Goal: Task Accomplishment & Management: Complete application form

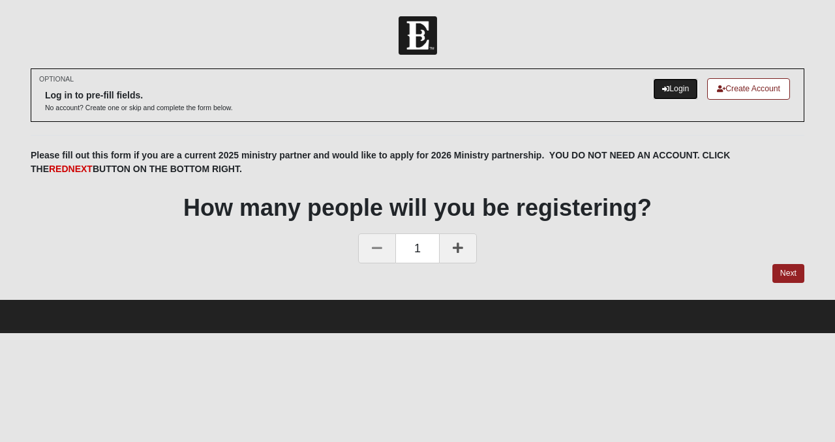
click at [674, 90] on link "Login" at bounding box center [675, 89] width 45 height 22
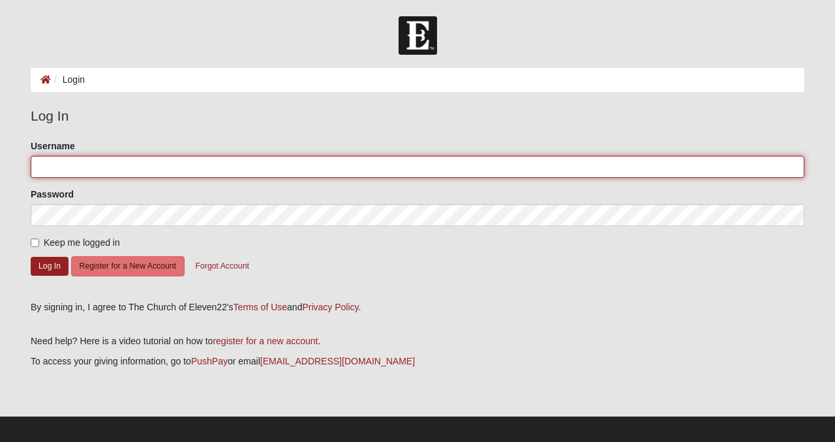
type input "Isaiah117house"
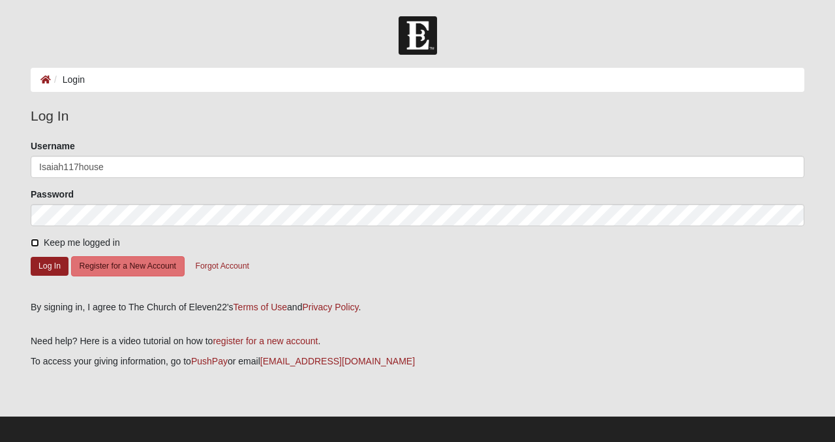
click at [35, 241] on input "Keep me logged in" at bounding box center [35, 243] width 8 height 8
checkbox input "true"
click at [53, 263] on button "Log In" at bounding box center [50, 266] width 38 height 19
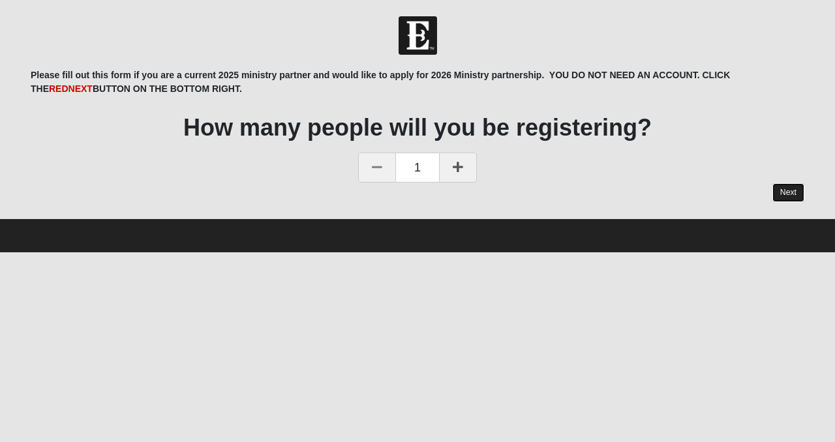
click at [795, 192] on link "Next" at bounding box center [788, 192] width 32 height 19
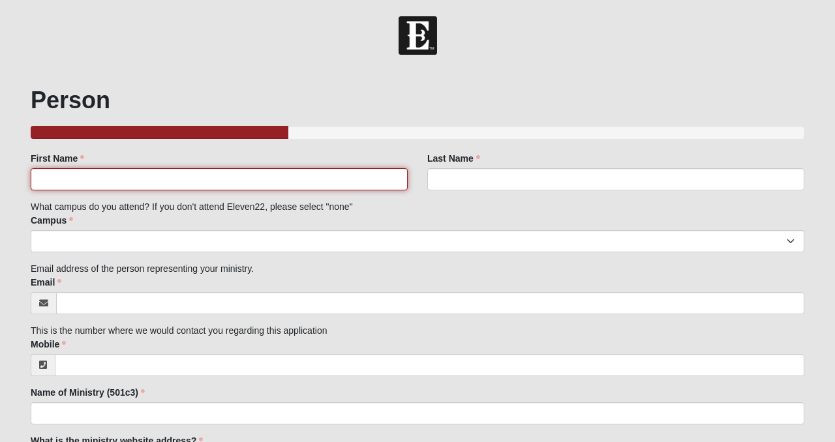
click at [279, 185] on input "First Name" at bounding box center [219, 179] width 377 height 22
click at [152, 185] on input "First Name" at bounding box center [219, 179] width 377 height 22
type input "[PERSON_NAME]"
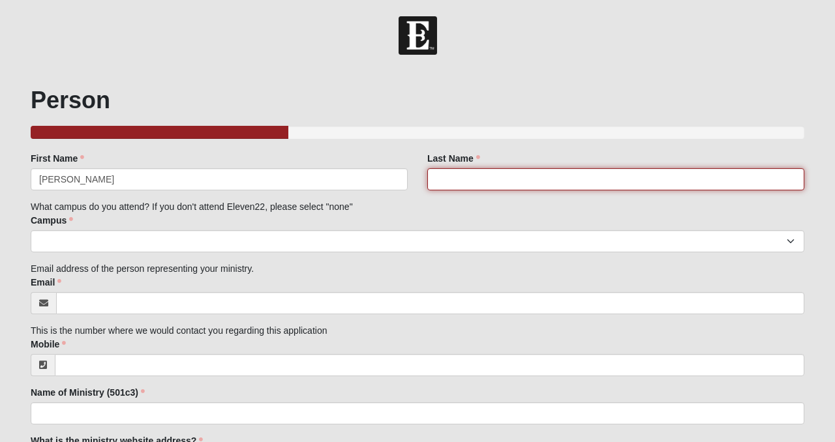
type input "[PERSON_NAME]"
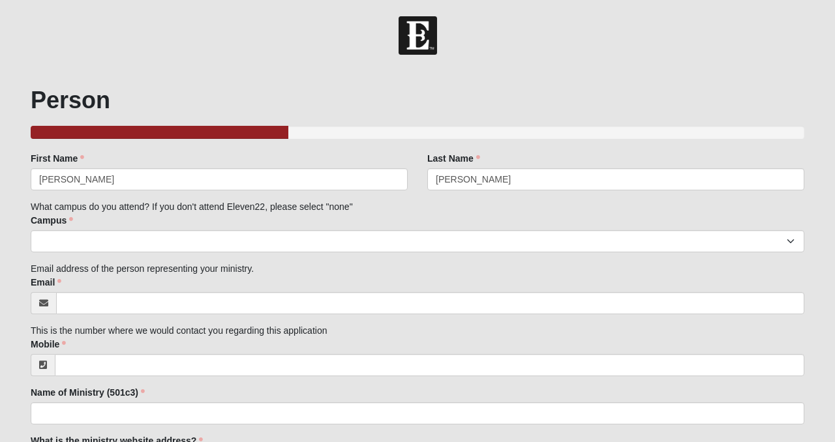
type input "[PERSON_NAME][EMAIL_ADDRESS][PERSON_NAME][DOMAIN_NAME]"
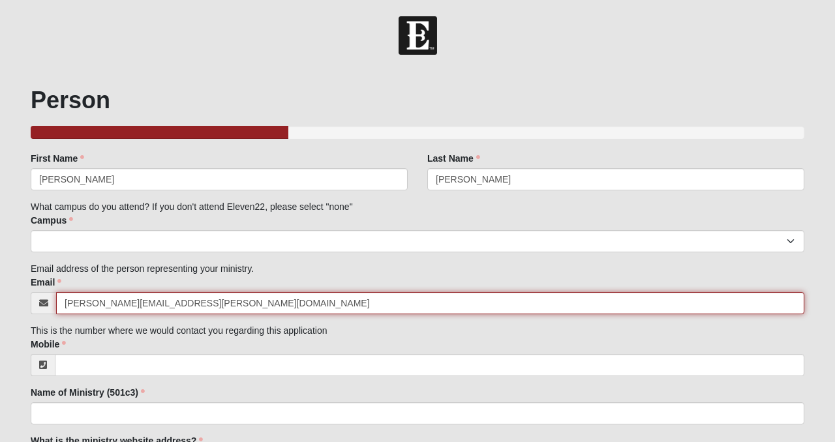
type input "9047078427"
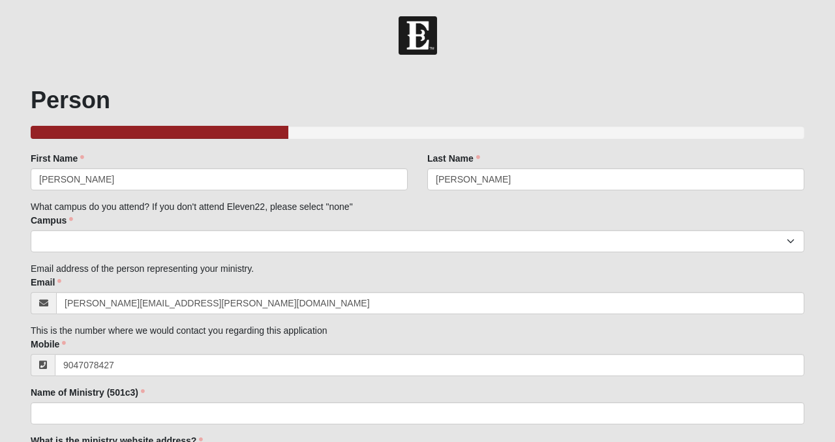
type input "[STREET_ADDRESS]"
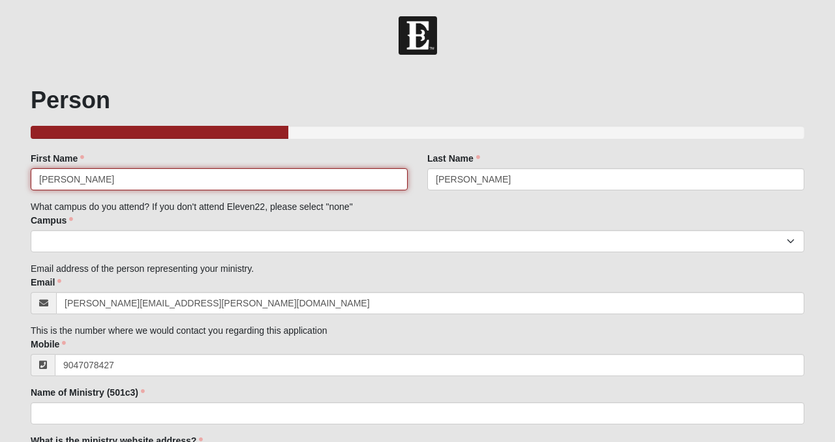
type input "[PHONE_NUMBER]"
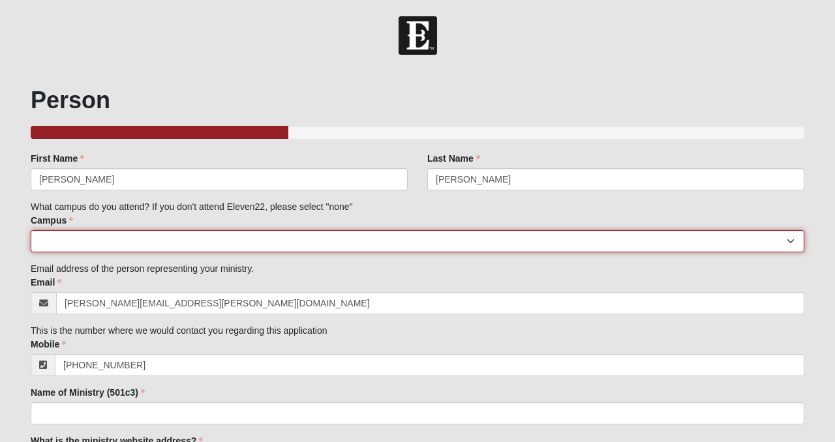
click at [136, 241] on select "[GEOGRAPHIC_DATA] [GEOGRAPHIC_DATA] (Coming Soon) Eleven22 Online [PERSON_NAME]…" at bounding box center [418, 241] width 774 height 22
select select "14"
click at [31, 230] on select "[GEOGRAPHIC_DATA] [GEOGRAPHIC_DATA] (Coming Soon) Eleven22 Online [PERSON_NAME]…" at bounding box center [418, 241] width 774 height 22
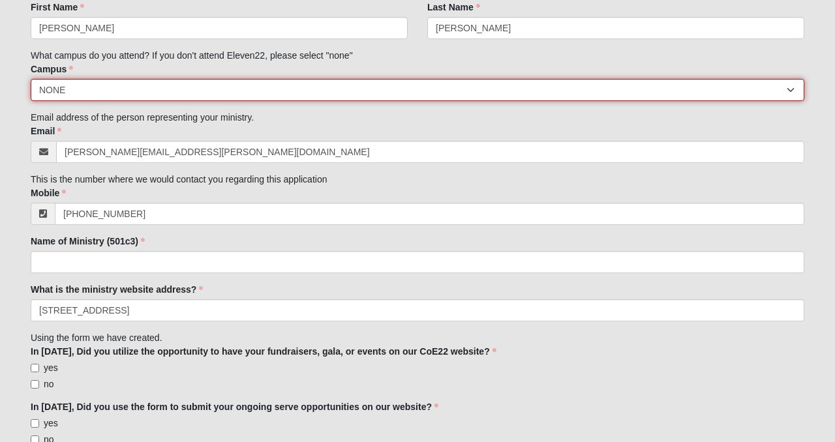
scroll to position [166, 0]
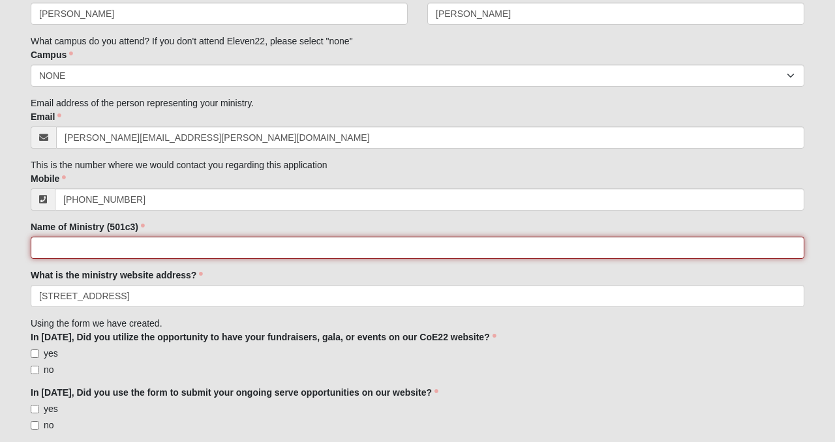
click at [122, 251] on input "Name of Ministry (501c3)" at bounding box center [418, 248] width 774 height 22
type input "Isaiah 117 House"
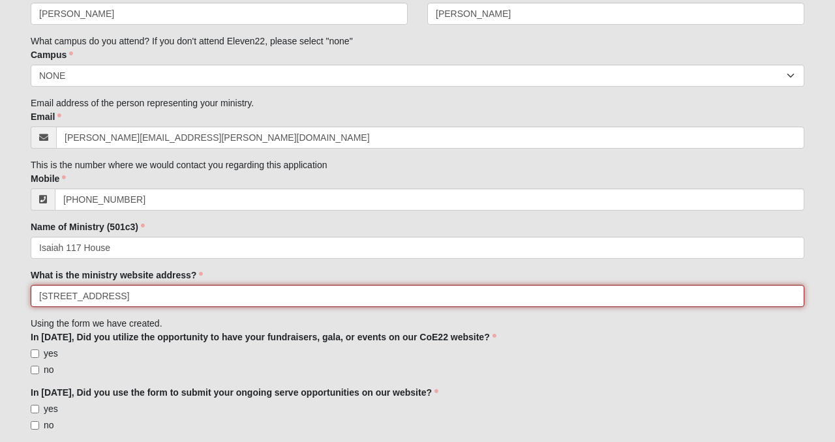
click at [144, 294] on input "[STREET_ADDRESS]" at bounding box center [418, 296] width 774 height 22
drag, startPoint x: 143, startPoint y: 299, endPoint x: 15, endPoint y: 279, distance: 129.3
paste input "[URL][DOMAIN_NAME]"
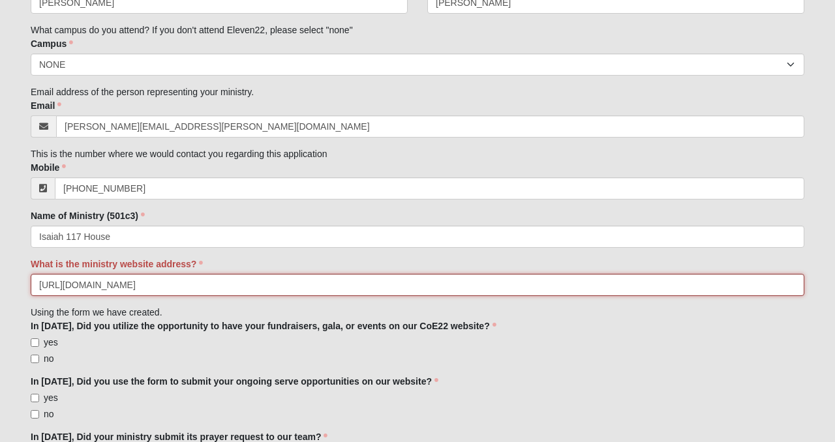
scroll to position [183, 0]
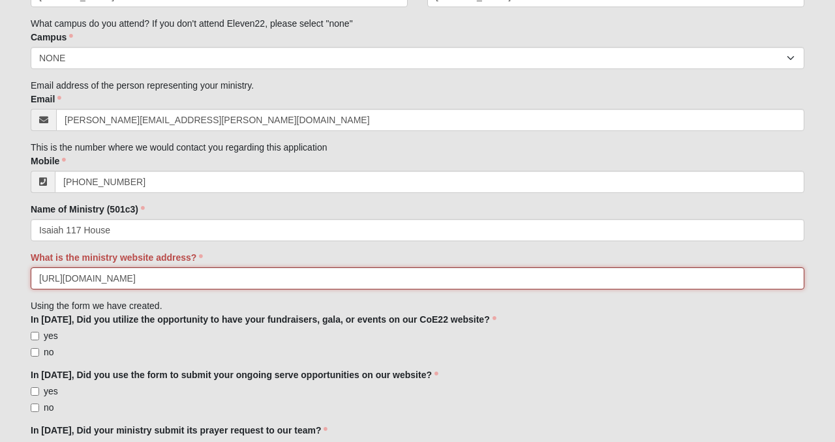
type input "[URL][DOMAIN_NAME]"
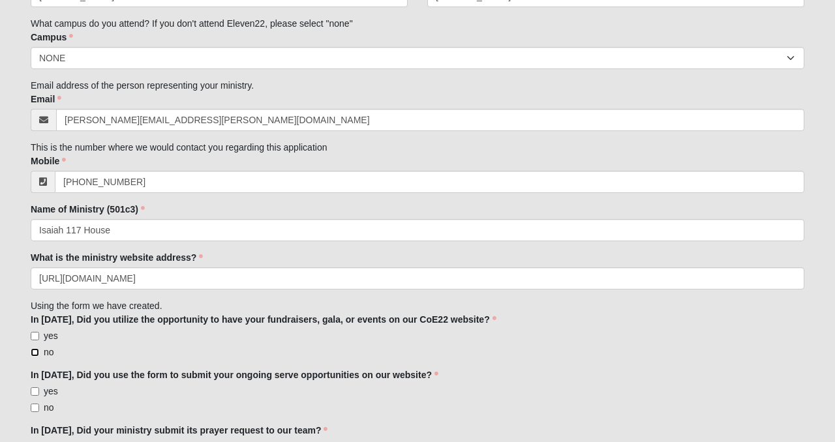
click at [33, 352] on input "no" at bounding box center [35, 352] width 8 height 8
checkbox input "true"
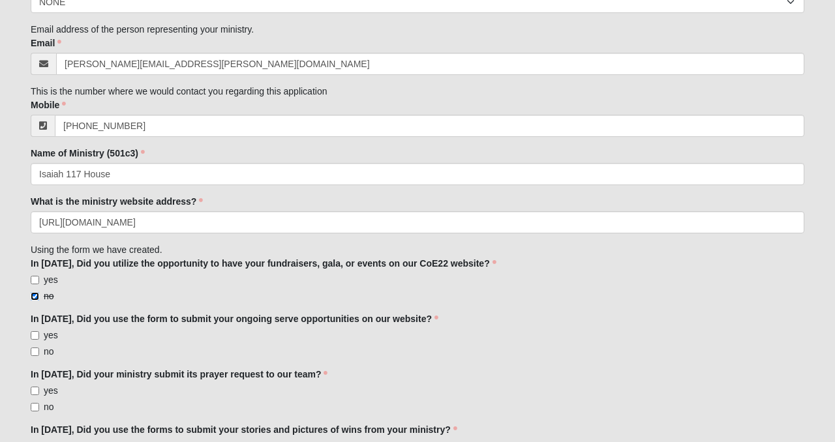
scroll to position [242, 0]
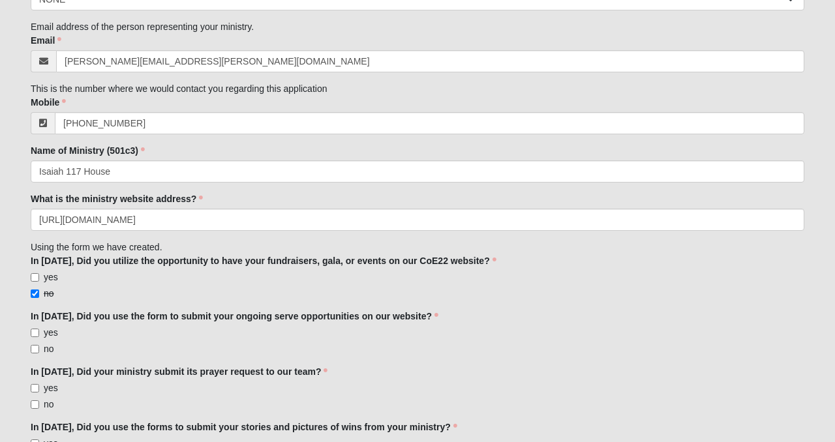
click at [44, 333] on span "yes" at bounding box center [51, 332] width 14 height 10
click at [39, 333] on input "yes" at bounding box center [35, 333] width 8 height 8
checkbox input "true"
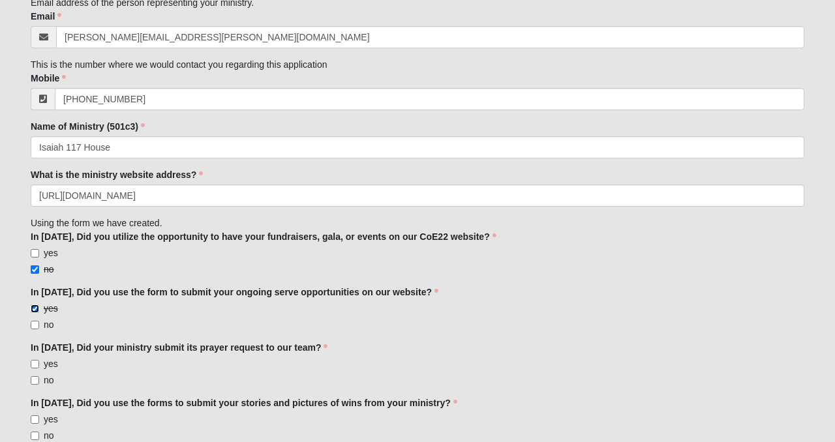
scroll to position [269, 0]
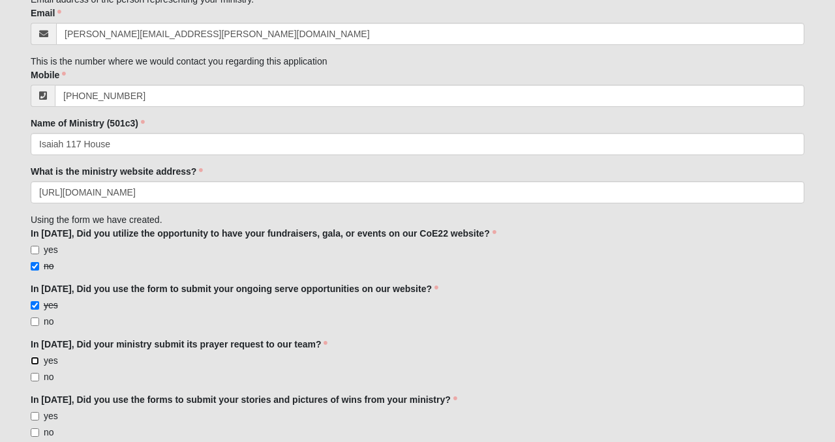
click at [38, 357] on input "yes" at bounding box center [35, 361] width 8 height 8
checkbox input "true"
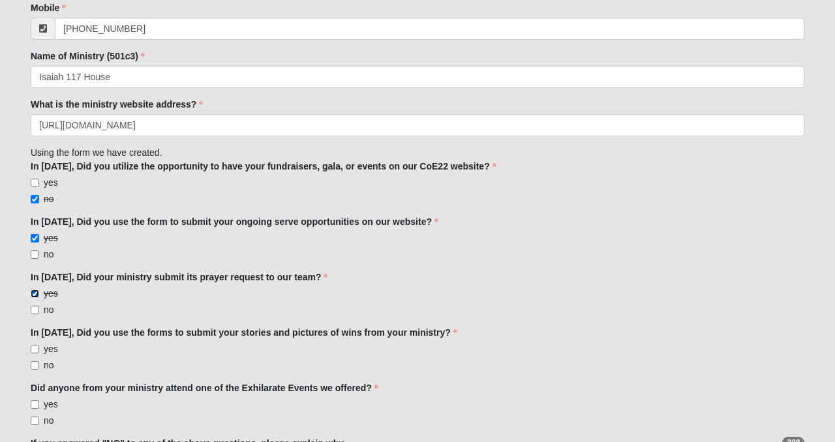
scroll to position [338, 0]
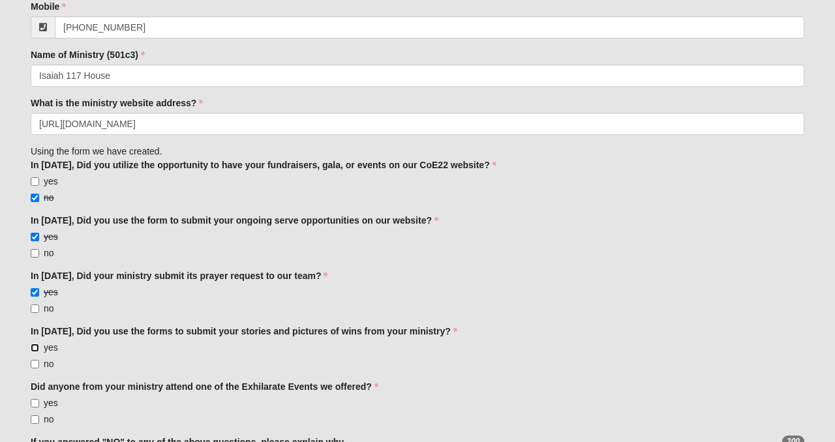
click at [37, 347] on input "yes" at bounding box center [35, 348] width 8 height 8
checkbox input "true"
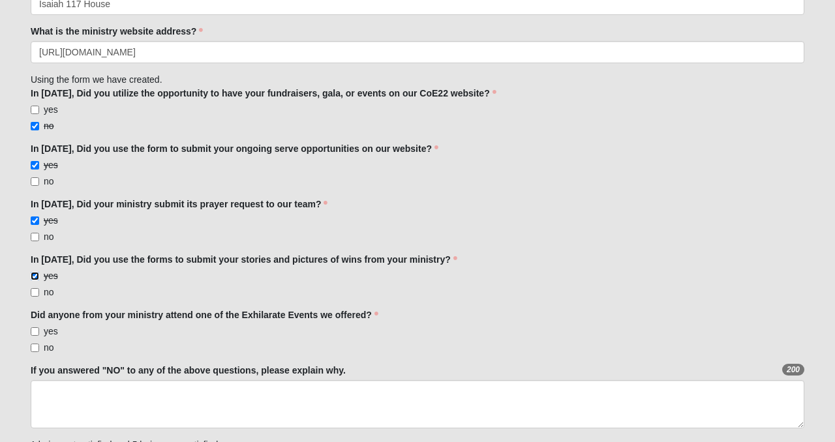
scroll to position [411, 0]
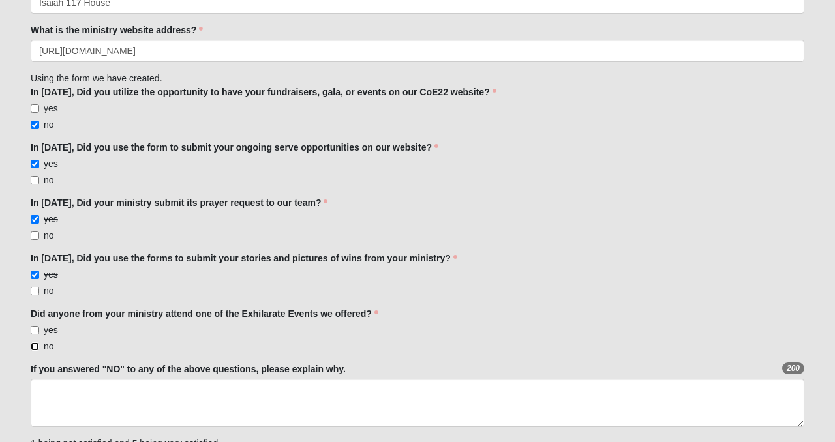
click at [38, 344] on input "no" at bounding box center [35, 346] width 8 height 8
checkbox input "true"
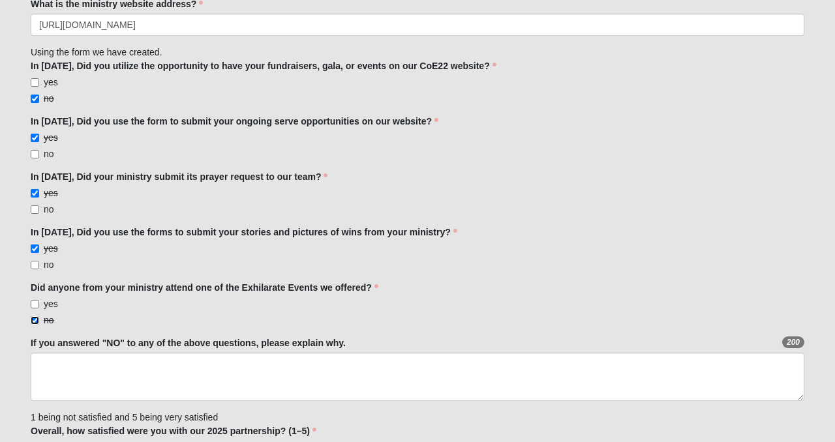
scroll to position [442, 0]
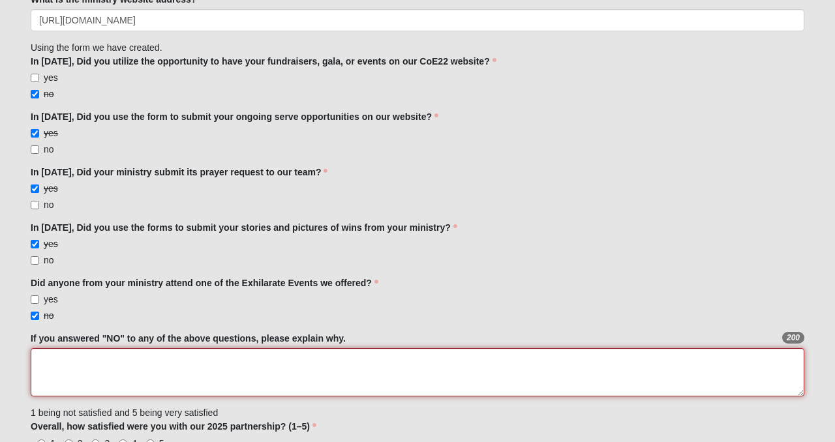
click at [57, 363] on textarea "If you answered "NO" to any of the above questions, please explain why." at bounding box center [418, 372] width 774 height 48
type textarea "T"
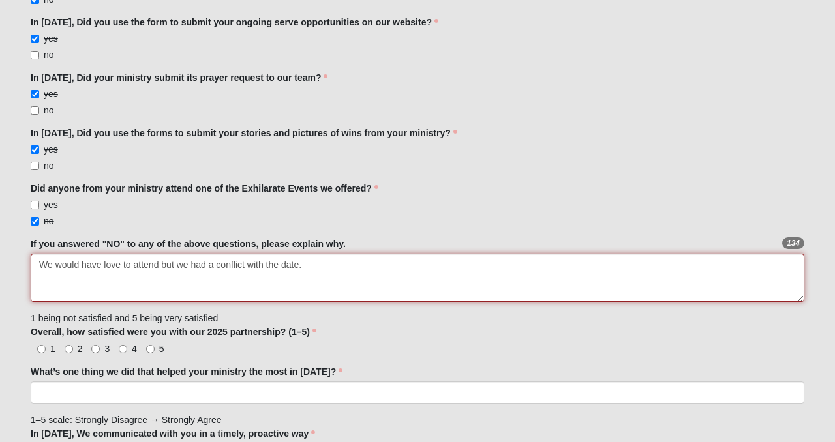
scroll to position [547, 0]
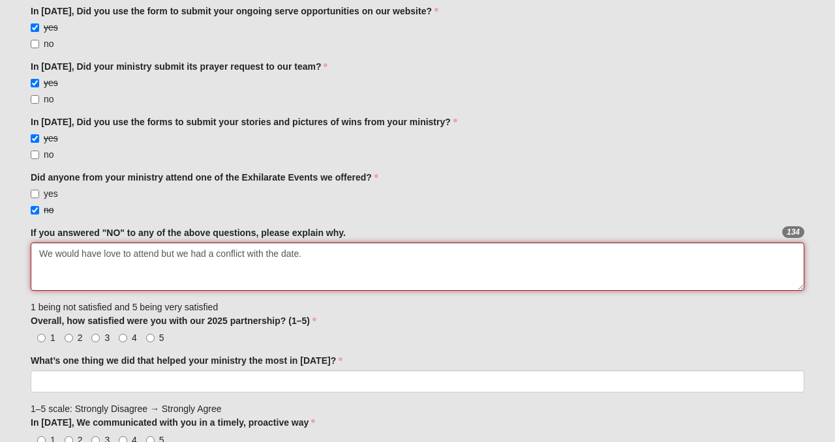
type textarea "We would have love to attend but we had a conflict with the date."
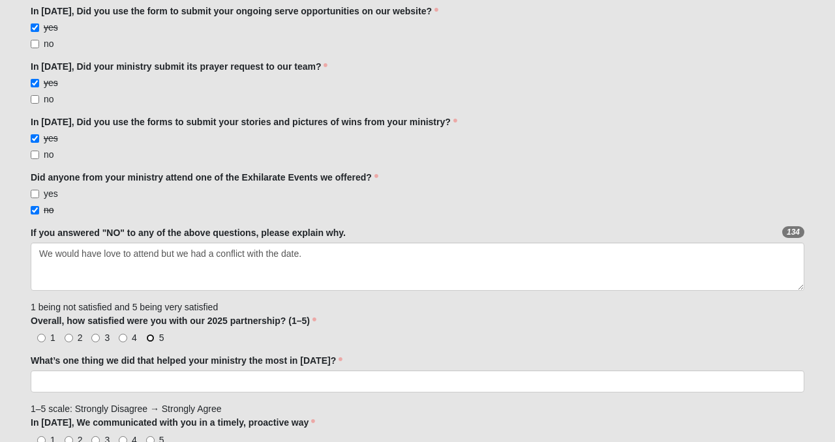
click at [148, 337] on input "5" at bounding box center [150, 338] width 8 height 8
radio input "true"
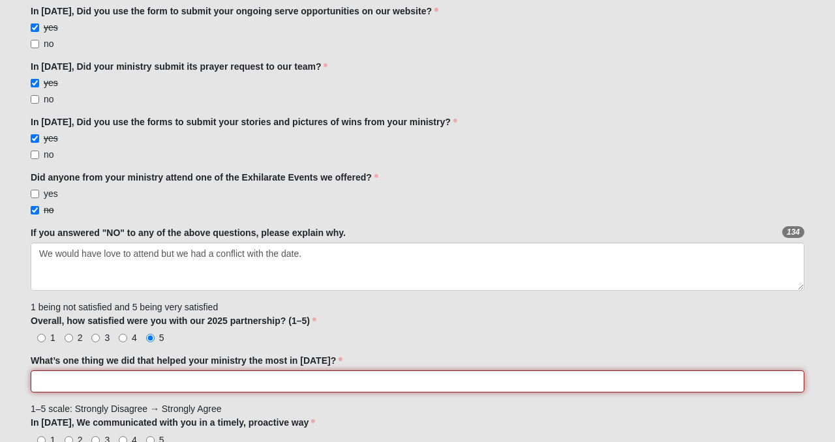
click at [147, 388] on input "What’s one thing we did that helped your ministry the most in [DATE]?" at bounding box center [418, 382] width 774 height 22
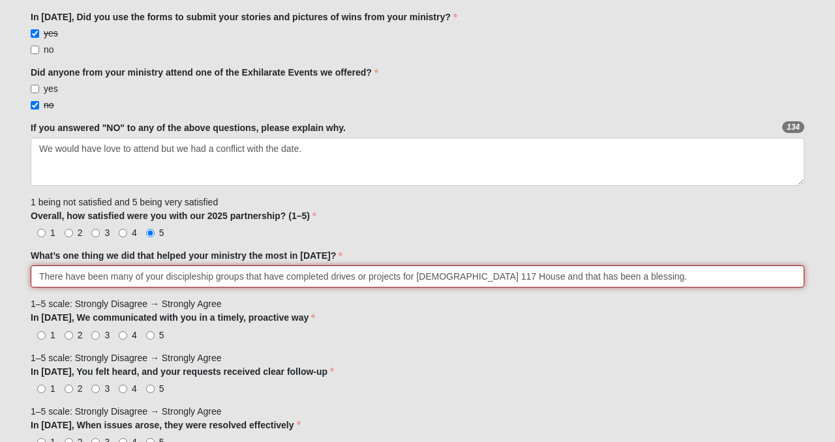
scroll to position [661, 0]
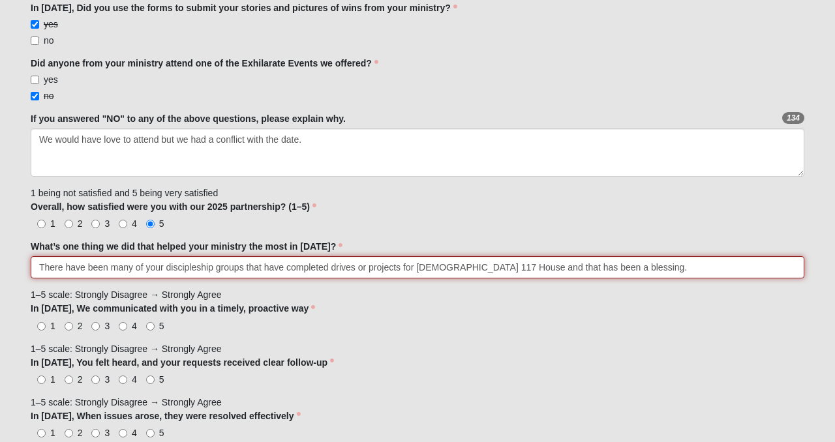
type input "There have been many of your discipleship groups that have completed drives or …"
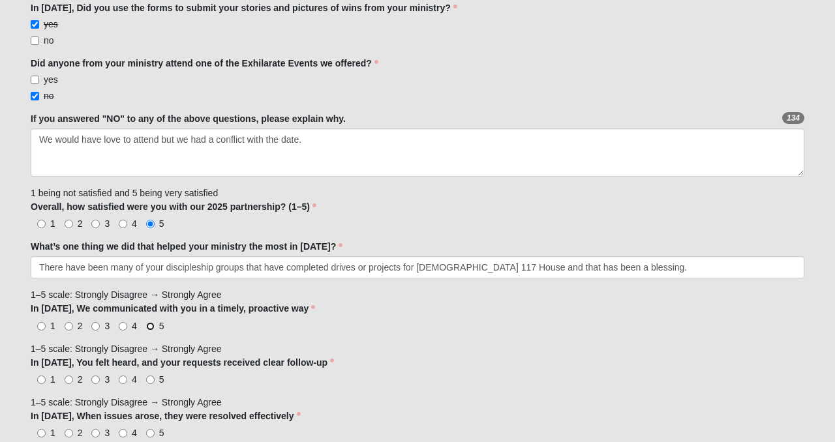
click at [149, 330] on input "5" at bounding box center [150, 326] width 8 height 8
radio input "true"
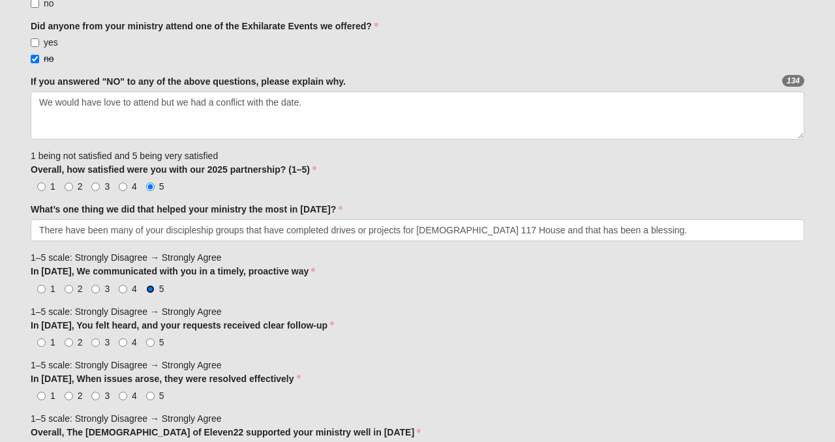
scroll to position [723, 0]
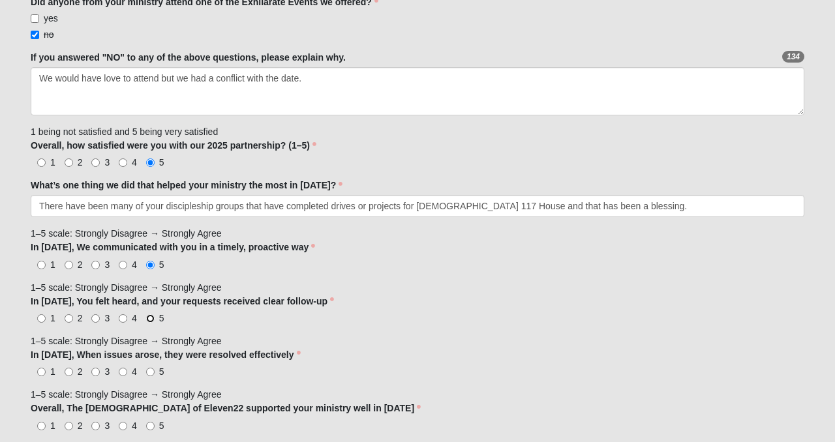
click at [146, 316] on input "5" at bounding box center [150, 318] width 8 height 8
radio input "true"
click at [146, 316] on input "5" at bounding box center [150, 318] width 8 height 8
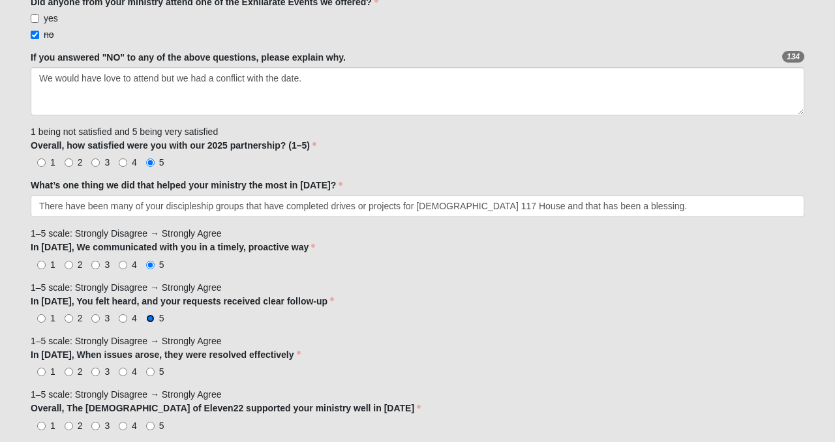
click at [146, 316] on input "5" at bounding box center [150, 318] width 8 height 8
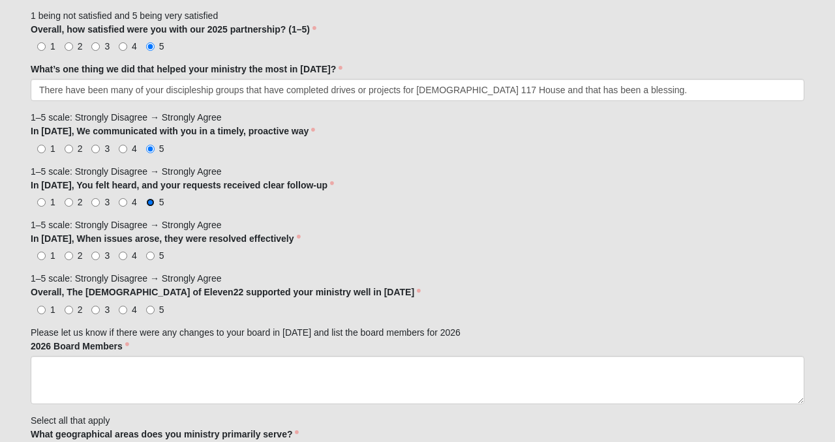
scroll to position [995, 0]
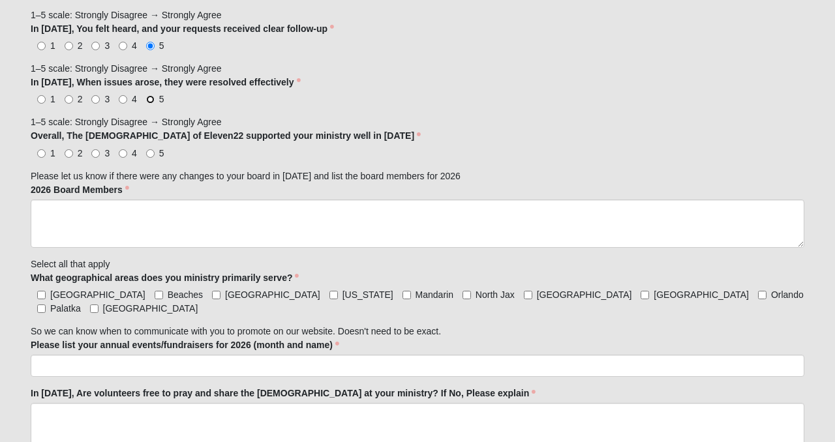
click at [151, 98] on input "5" at bounding box center [150, 99] width 8 height 8
radio input "true"
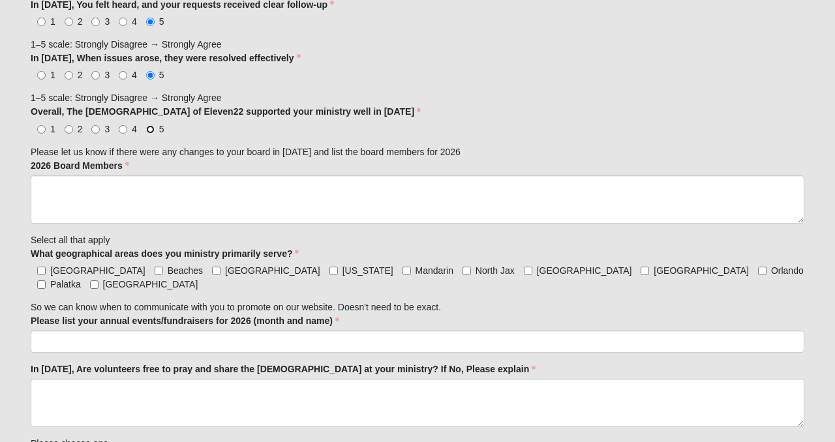
click at [147, 130] on input "5" at bounding box center [150, 129] width 8 height 8
radio input "true"
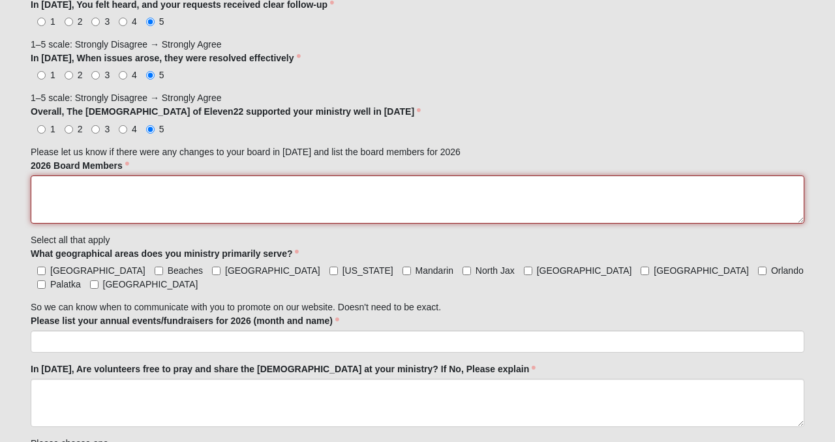
click at [78, 201] on textarea "2026 Board Members" at bounding box center [418, 199] width 774 height 48
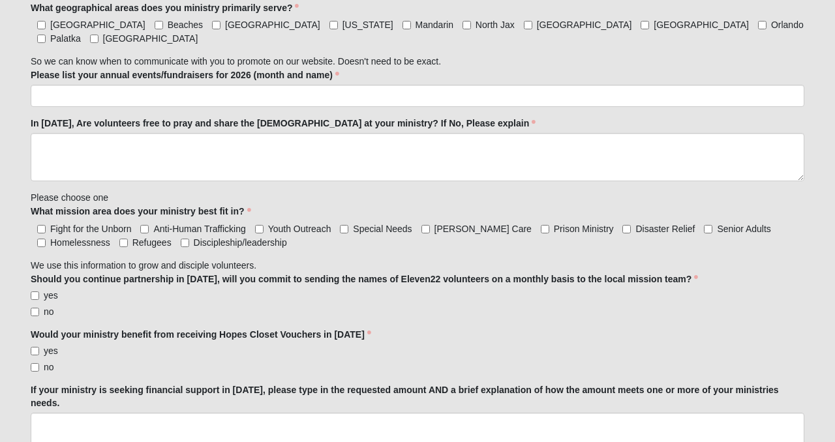
scroll to position [1257, 0]
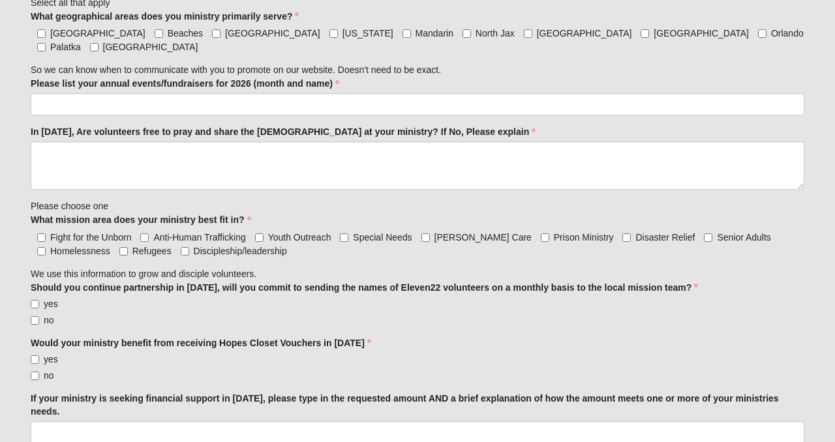
type textarea "There has not been any changes in our board."
click at [38, 35] on input "[GEOGRAPHIC_DATA]" at bounding box center [41, 33] width 8 height 8
checkbox input "true"
click at [155, 33] on input "Beaches" at bounding box center [159, 33] width 8 height 8
checkbox input "true"
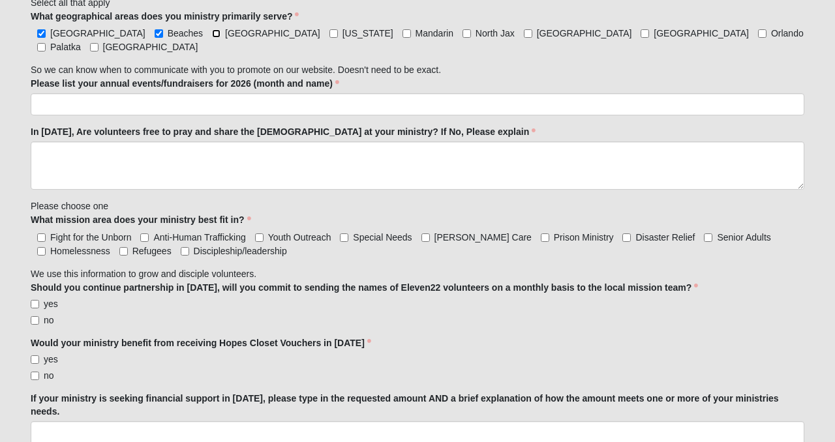
click at [212, 33] on input "[GEOGRAPHIC_DATA]" at bounding box center [216, 33] width 8 height 8
checkbox input "true"
click at [402, 34] on label "Mandarin" at bounding box center [427, 33] width 51 height 13
click at [402, 34] on input "Mandarin" at bounding box center [406, 33] width 8 height 8
checkbox input "true"
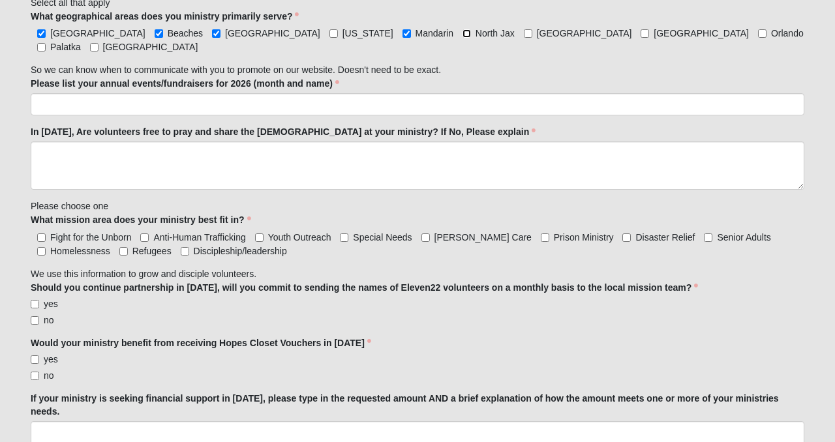
click at [462, 31] on input "North Jax" at bounding box center [466, 33] width 8 height 8
checkbox input "true"
click at [524, 33] on input "[GEOGRAPHIC_DATA]" at bounding box center [528, 33] width 8 height 8
checkbox input "true"
click at [641, 33] on input "[GEOGRAPHIC_DATA]" at bounding box center [645, 33] width 8 height 8
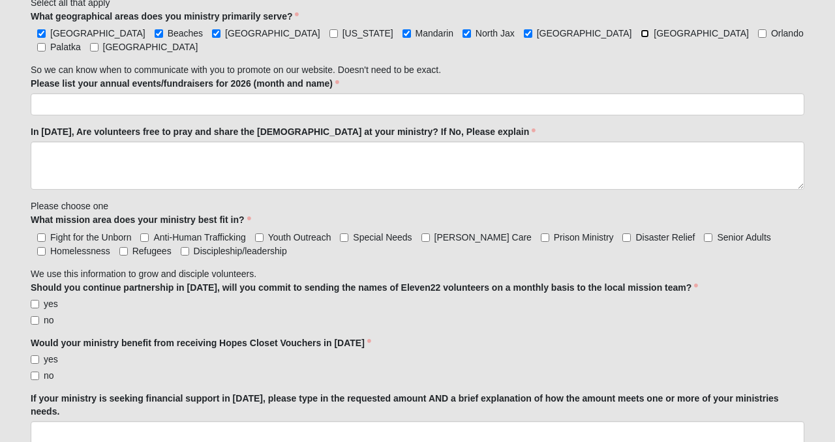
checkbox input "true"
click at [98, 43] on input "[GEOGRAPHIC_DATA]" at bounding box center [94, 47] width 8 height 8
checkbox input "true"
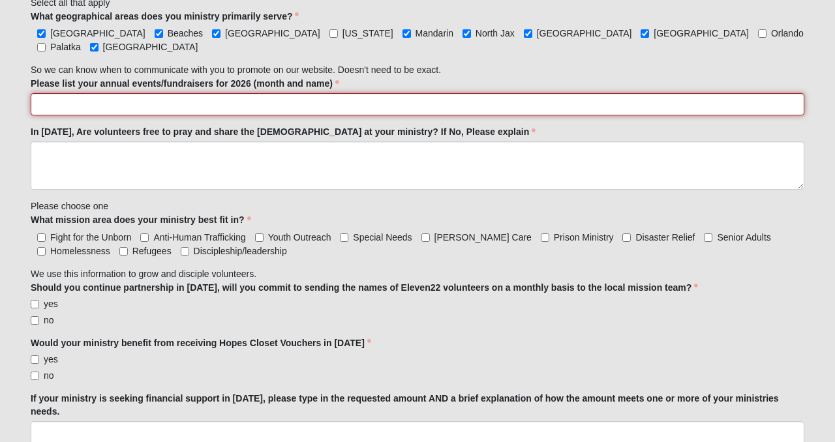
click at [97, 95] on input "Please list your annual events/fundraisers for 2026 (month and name)" at bounding box center [418, 104] width 774 height 22
type input "Golf Tournament 4/2026"
click input "submit" at bounding box center [0, 0] width 0 height 0
click at [155, 93] on input "Golf Tournament 4/2026" at bounding box center [418, 104] width 774 height 22
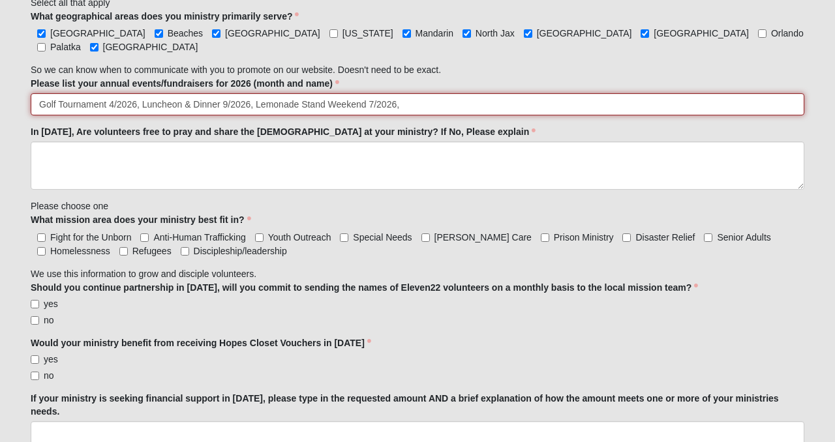
click at [455, 94] on input "Golf Tournament 4/2026, Luncheon & Dinner 9/2026, Lemonade Stand Weekend 7/2026," at bounding box center [418, 104] width 774 height 22
type input "Golf Tournament 4/2026, Luncheon & Dinner 9/2026, Lemonade Stand Weekend 7/2026…"
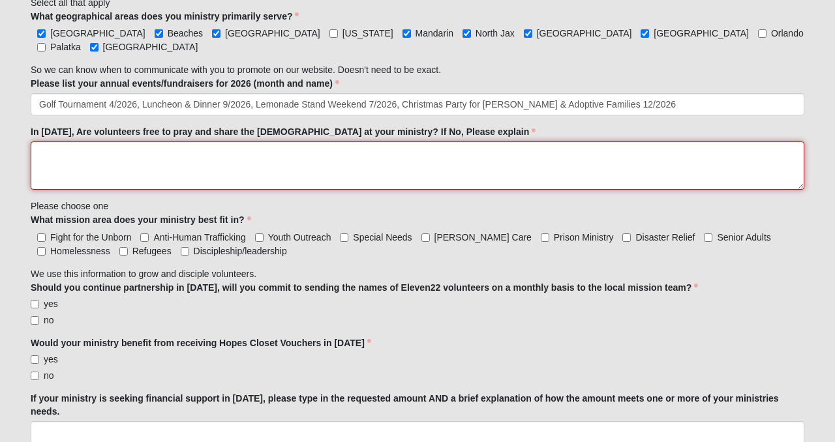
click at [379, 151] on textarea "In [DATE], Are volunteers free to pray and share the [DEMOGRAPHIC_DATA] at your…" at bounding box center [418, 166] width 774 height 48
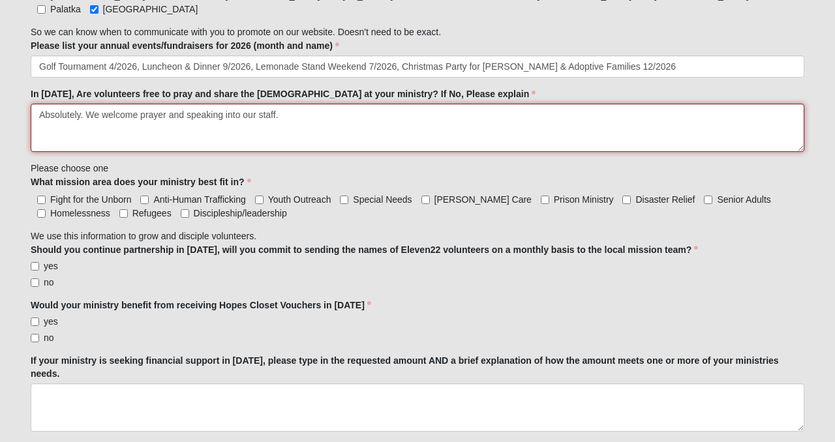
scroll to position [1299, 0]
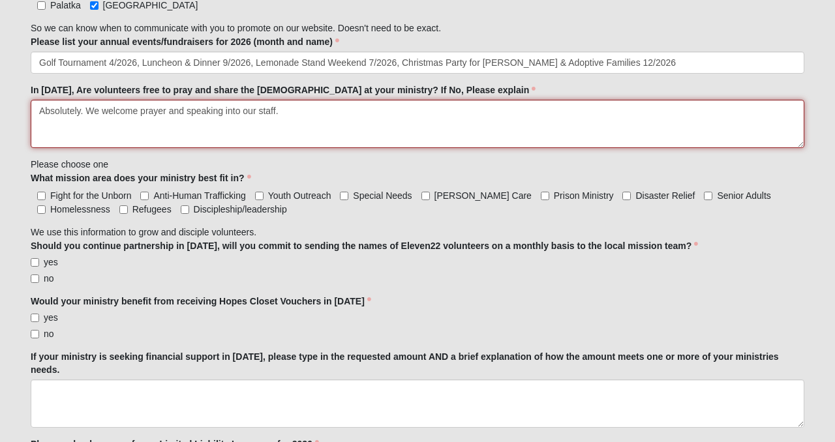
type textarea "Absolutely. We welcome prayer and speaking into our staff."
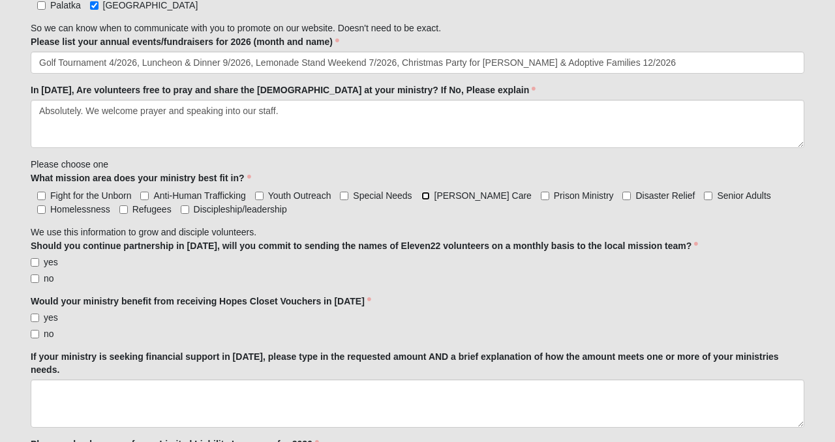
click at [429, 192] on input "[PERSON_NAME] Care" at bounding box center [425, 196] width 8 height 8
checkbox input "true"
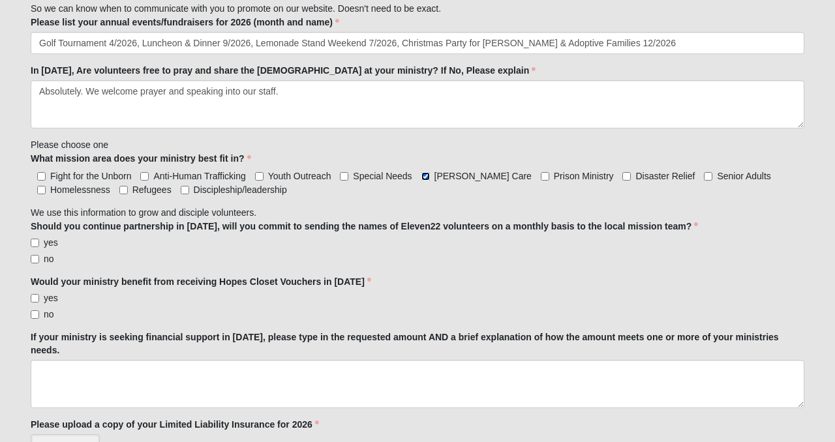
scroll to position [1321, 0]
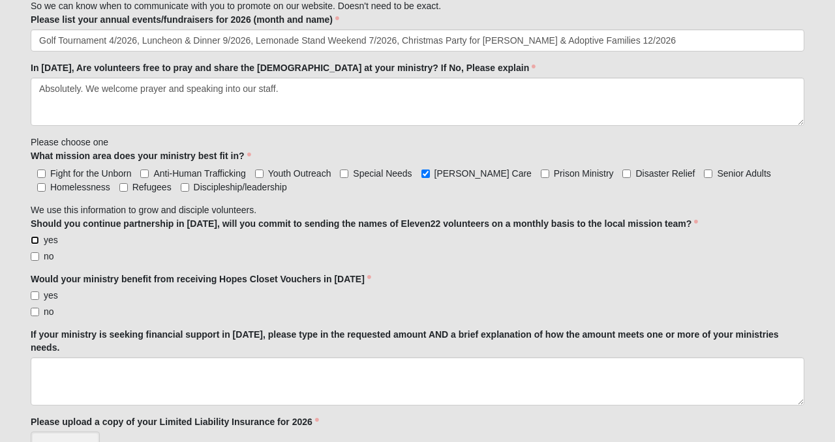
click at [37, 236] on input "yes" at bounding box center [35, 240] width 8 height 8
checkbox input "true"
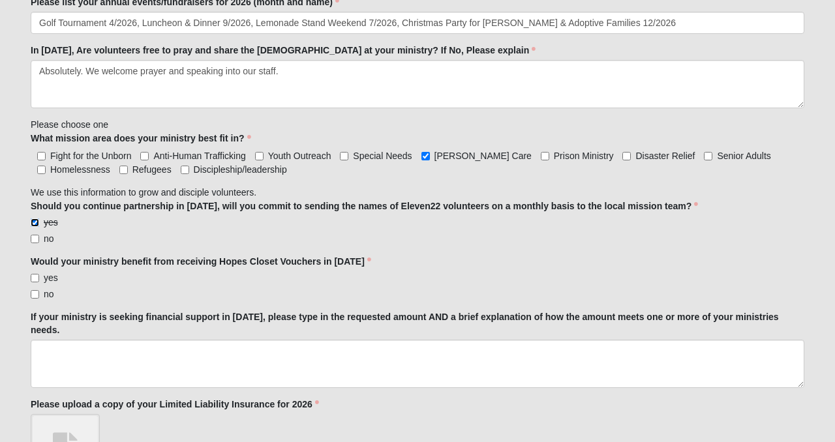
scroll to position [1341, 0]
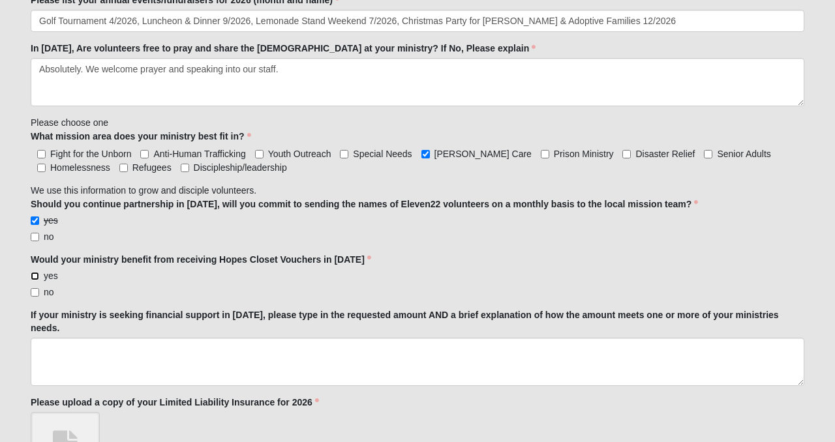
click at [35, 272] on input "yes" at bounding box center [35, 276] width 8 height 8
checkbox input "true"
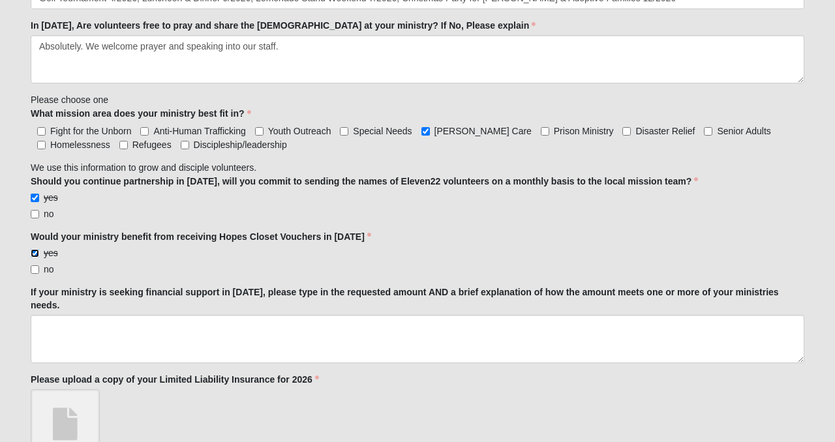
scroll to position [1370, 0]
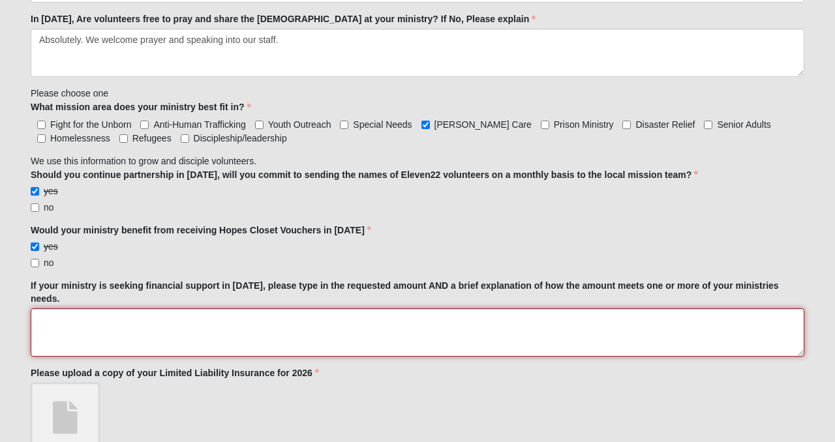
click at [67, 309] on textarea "If your ministry is seeking financial support in [DATE], please type in the req…" at bounding box center [418, 333] width 774 height 48
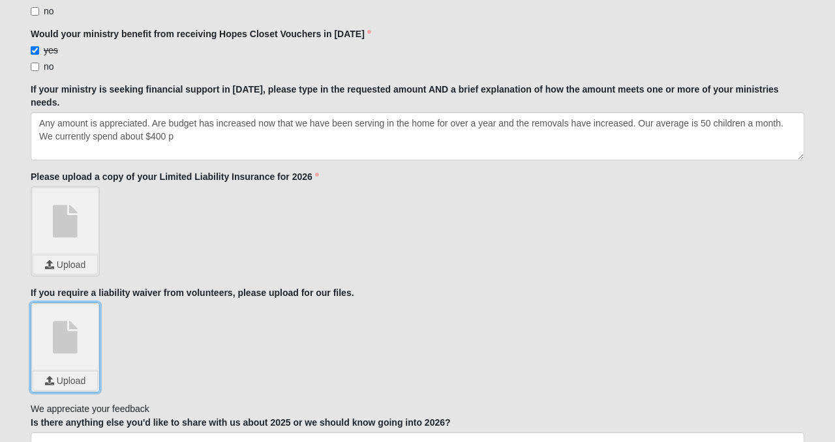
scroll to position [1507, 0]
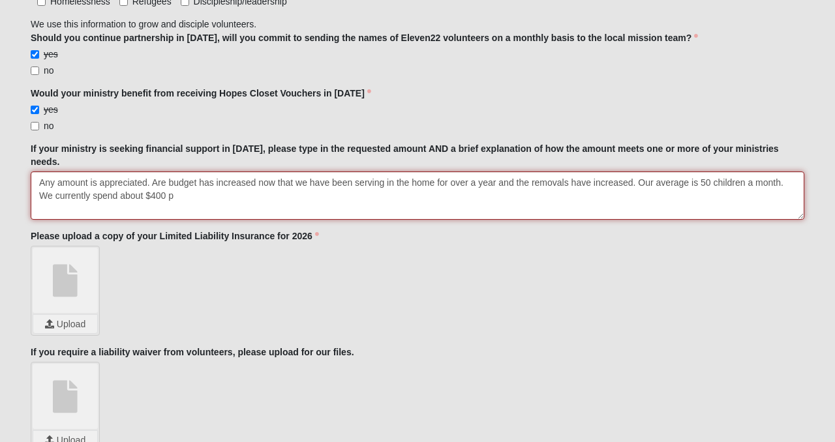
click at [207, 172] on textarea "Any amount is appreciated. Are budget has increased now that we have been servi…" at bounding box center [418, 196] width 774 height 48
click at [324, 172] on textarea "Any amount is appreciated. Are budget has increased now that we have been servi…" at bounding box center [418, 196] width 774 height 48
click at [431, 172] on textarea "Any amount is appreciated. Are budget has increased now that we have been servi…" at bounding box center [418, 196] width 774 height 48
click at [153, 172] on textarea "Any amount is appreciated. Are budget has increased now that we have been servi…" at bounding box center [418, 196] width 774 height 48
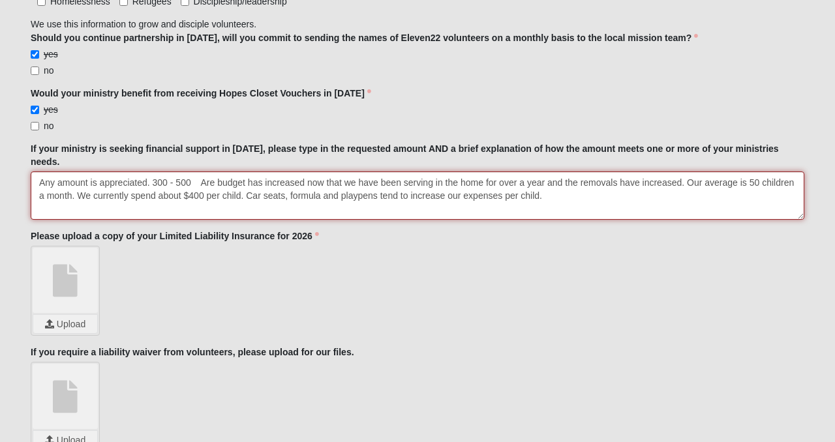
click at [554, 172] on textarea "Any amount is appreciated. 300 - 500 Are budget has increased now that we have …" at bounding box center [418, 196] width 774 height 48
click at [154, 172] on textarea "Any amount is appreciated. 300 - 500 Are budget has increased now that we have …" at bounding box center [418, 196] width 774 height 48
click at [182, 172] on textarea "Any amount is appreciated. $300 - 500 Are budget has increased now that we have…" at bounding box center [418, 196] width 774 height 48
click at [202, 172] on textarea "Any amount is appreciated. $300 - $500 Are budget has increased now that we hav…" at bounding box center [418, 196] width 774 height 48
click at [215, 172] on textarea "Any amount is appreciated. $300 - $500. Are budget has increased now that we ha…" at bounding box center [418, 196] width 774 height 48
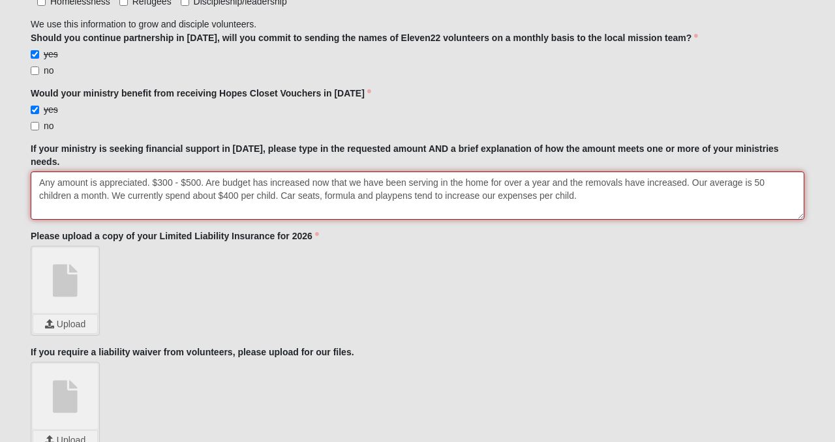
type textarea "Any amount is appreciated. $300 - $500. Are budget has increased now that we ha…"
